Goal: Task Accomplishment & Management: Manage account settings

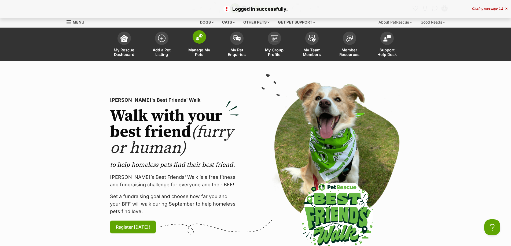
click at [194, 46] on link "Manage My Pets" at bounding box center [199, 45] width 38 height 32
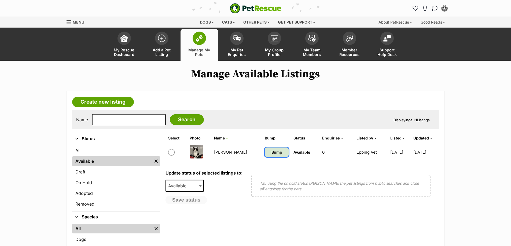
click at [265, 157] on link "Bump" at bounding box center [277, 152] width 24 height 9
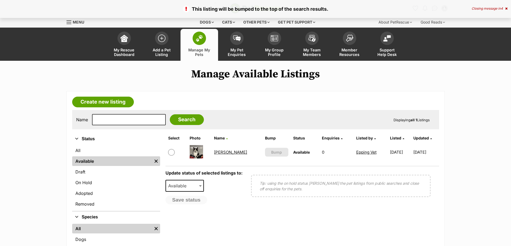
click at [222, 155] on link "[PERSON_NAME]" at bounding box center [230, 152] width 33 height 5
